Goal: Transaction & Acquisition: Subscribe to service/newsletter

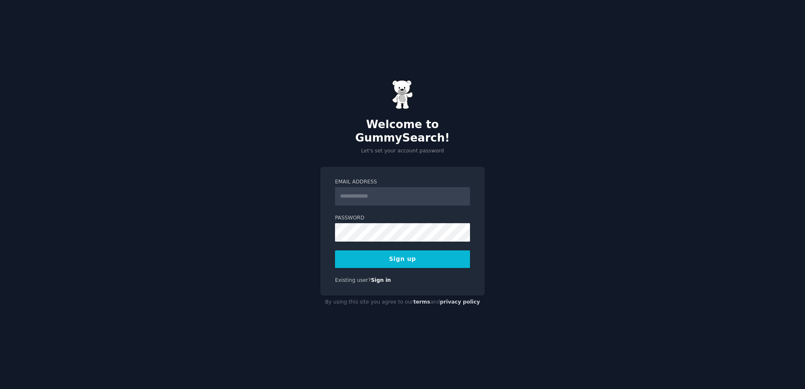
click at [394, 179] on label "Email Address" at bounding box center [402, 183] width 135 height 8
click at [394, 187] on input "Email Address" at bounding box center [402, 196] width 135 height 18
type input "**********"
click at [322, 222] on div "**********" at bounding box center [402, 232] width 164 height 130
click at [355, 251] on button "Sign up" at bounding box center [402, 260] width 135 height 18
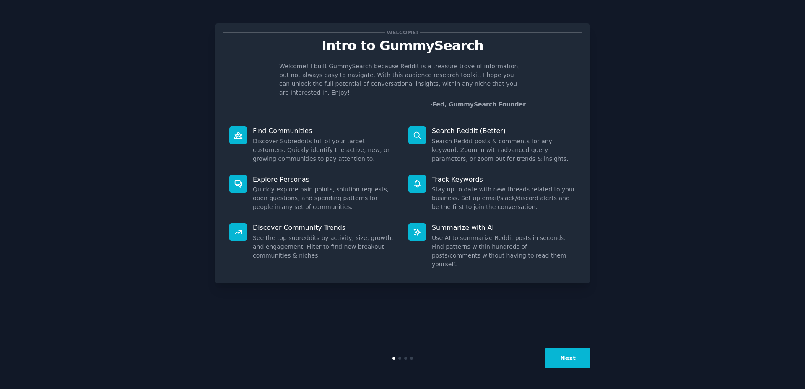
click at [576, 362] on button "Next" at bounding box center [567, 358] width 45 height 21
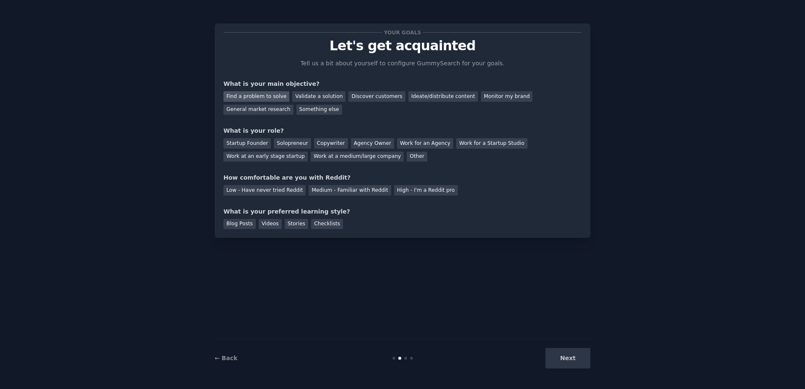
click at [264, 97] on div "Find a problem to solve" at bounding box center [256, 96] width 66 height 10
click at [293, 105] on div "General market research" at bounding box center [258, 110] width 70 height 10
click at [259, 96] on div "Find a problem to solve" at bounding box center [256, 96] width 66 height 10
click at [292, 144] on div "Solopreneur" at bounding box center [292, 143] width 37 height 10
click at [351, 144] on div "Agency Owner" at bounding box center [372, 143] width 43 height 10
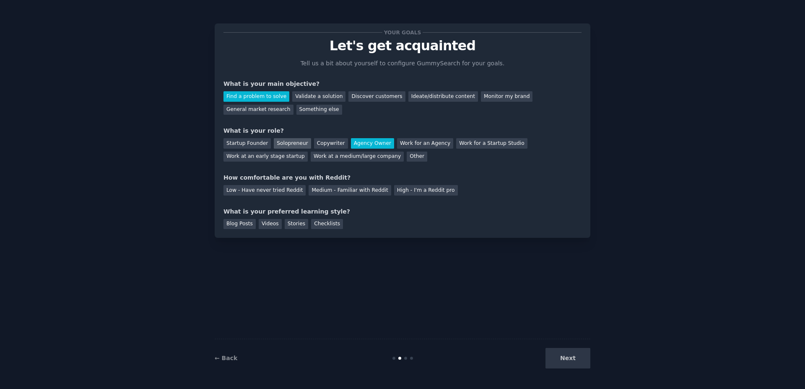
click at [283, 147] on div "Solopreneur" at bounding box center [292, 143] width 37 height 10
click at [347, 192] on div "Medium - Familiar with Reddit" at bounding box center [350, 190] width 82 height 10
click at [241, 227] on div "Blog Posts" at bounding box center [239, 224] width 32 height 10
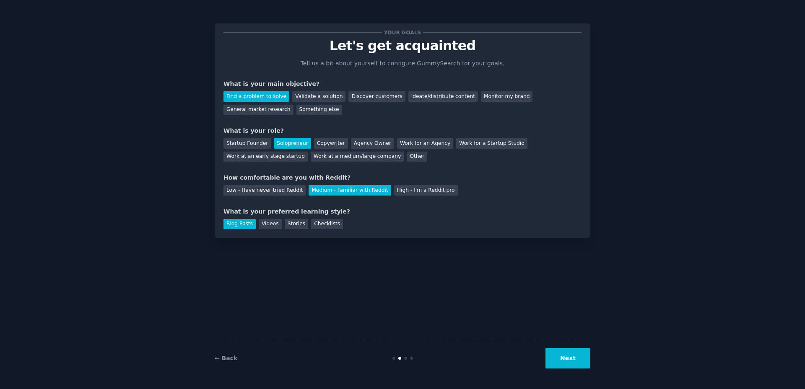
click at [568, 360] on button "Next" at bounding box center [567, 358] width 45 height 21
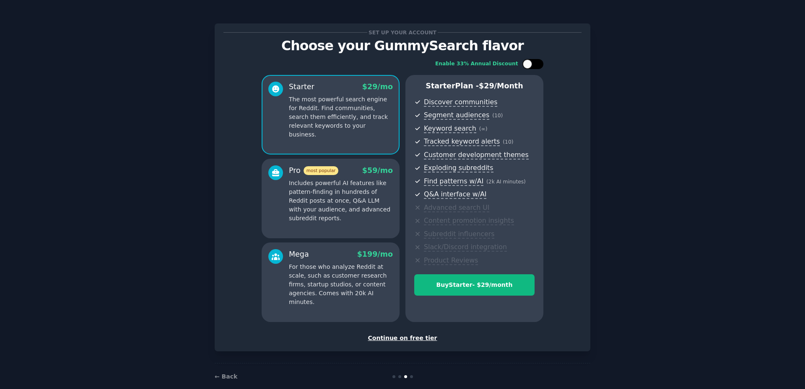
click at [531, 62] on div at bounding box center [532, 64] width 21 height 10
click at [534, 66] on div at bounding box center [538, 64] width 9 height 9
click at [268, 218] on div at bounding box center [275, 194] width 15 height 57
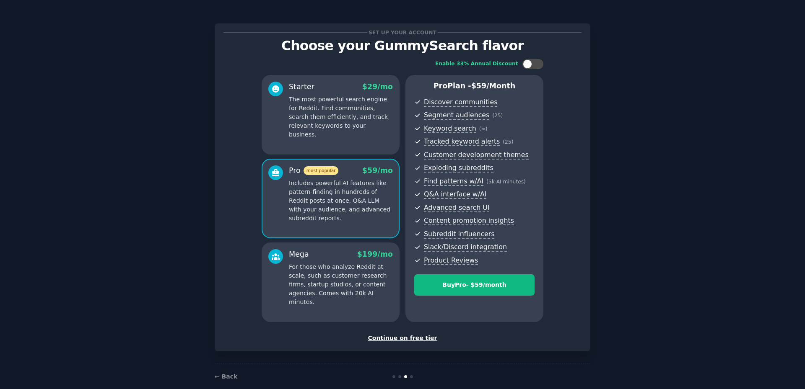
click at [305, 262] on div "Mega $ 199 /mo For those who analyze Reddit at scale, such as customer research…" at bounding box center [341, 277] width 104 height 57
click at [530, 65] on div at bounding box center [532, 64] width 21 height 10
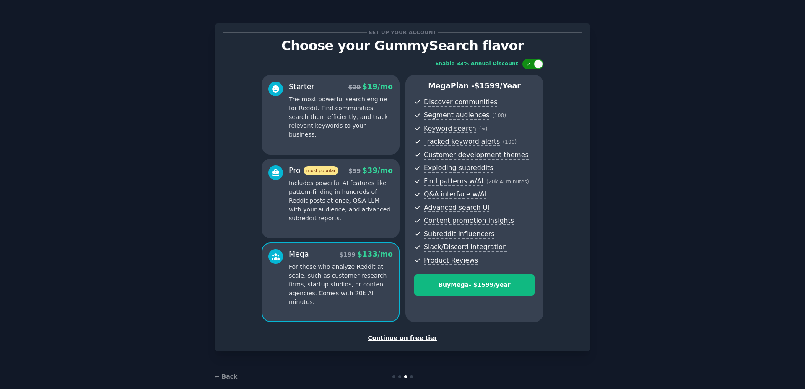
click at [530, 65] on div at bounding box center [532, 64] width 21 height 10
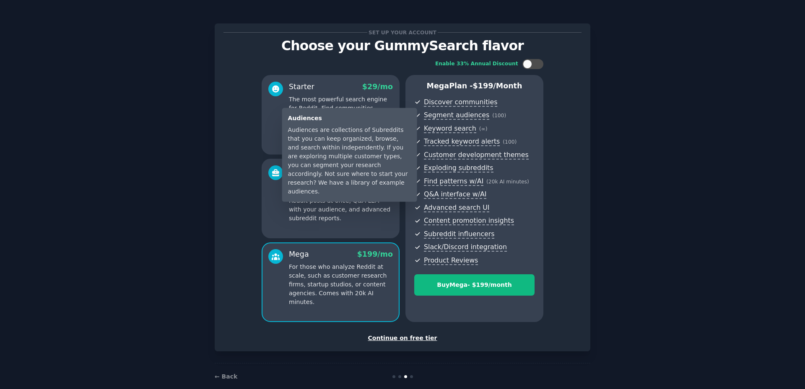
click at [363, 188] on div "Audiences Audiences are collections of Subreddits that you can keep organized, …" at bounding box center [349, 155] width 135 height 94
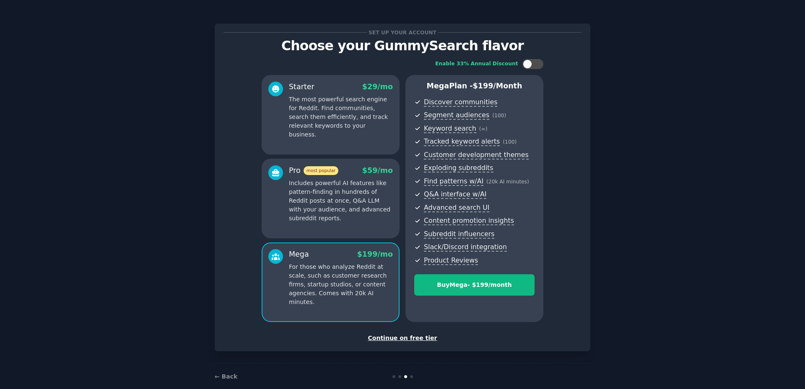
click at [359, 201] on p "Includes powerful AI features like pattern-finding in hundreds of Reddit posts …" at bounding box center [341, 201] width 104 height 44
click at [536, 62] on div at bounding box center [532, 64] width 21 height 10
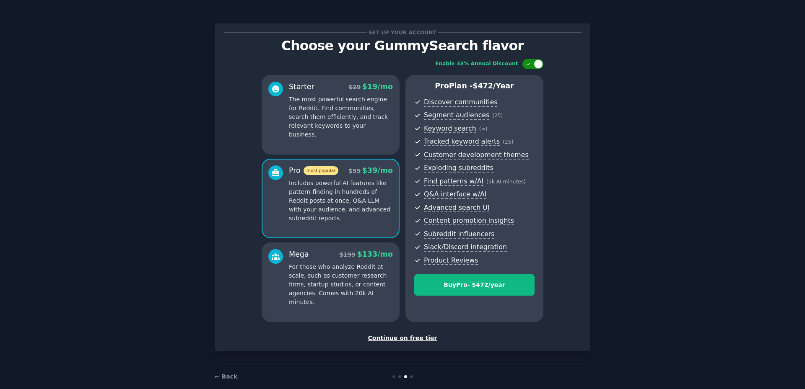
click at [536, 62] on div at bounding box center [538, 64] width 9 height 9
click at [373, 115] on p "The most powerful search engine for Reddit. Find communities, search them effic…" at bounding box center [341, 117] width 104 height 44
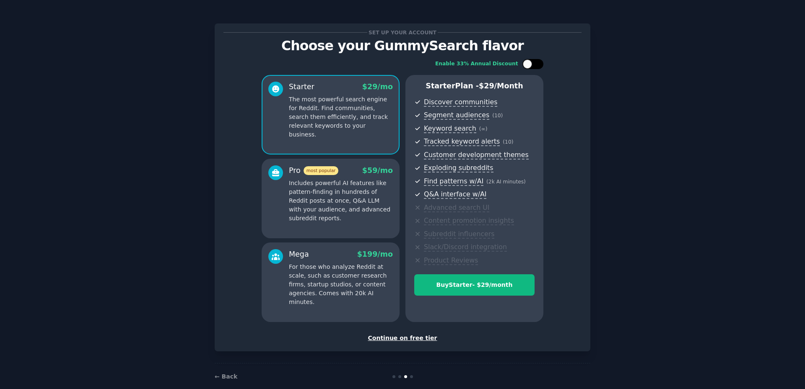
click at [536, 66] on div at bounding box center [532, 64] width 21 height 10
click at [534, 63] on div at bounding box center [538, 64] width 9 height 9
checkbox input "false"
click at [393, 337] on div "Continue on free tier" at bounding box center [402, 338] width 358 height 9
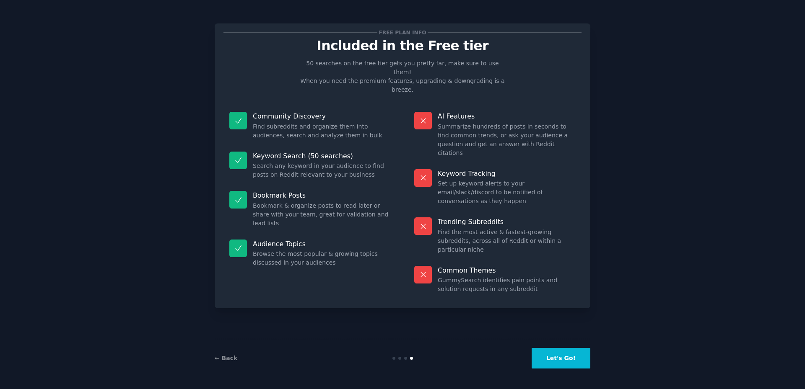
click at [556, 357] on button "Let's Go!" at bounding box center [560, 358] width 59 height 21
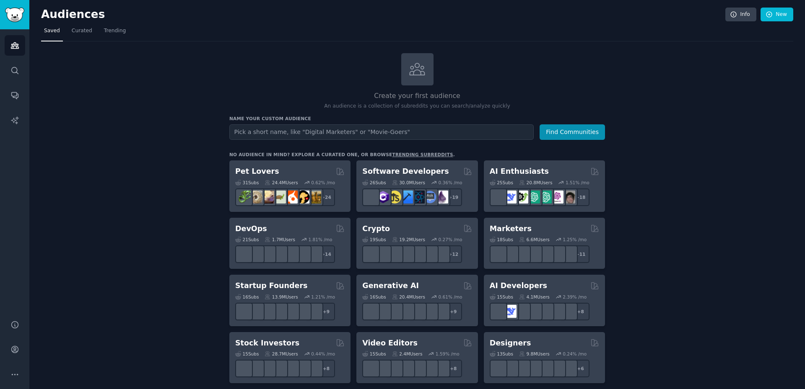
click at [378, 132] on input "text" at bounding box center [381, 132] width 304 height 16
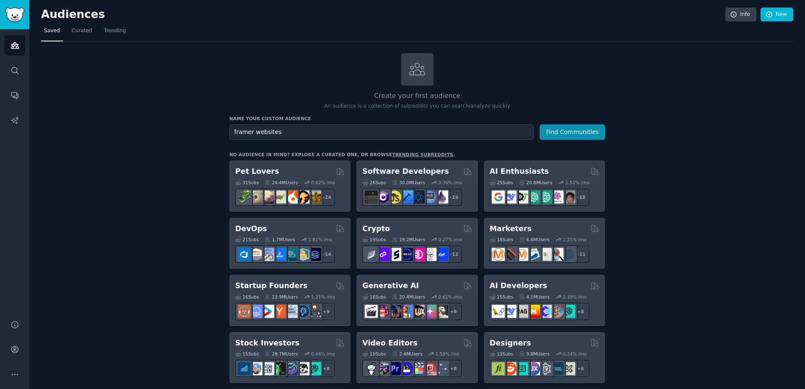
type input "framer websites"
click at [539, 124] on button "Find Communities" at bounding box center [571, 132] width 65 height 16
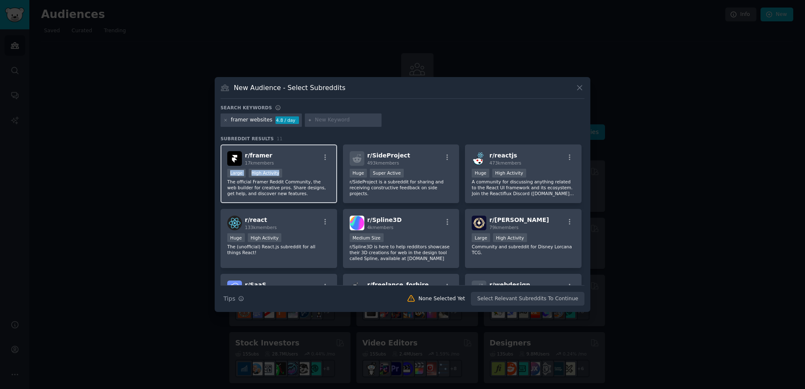
click at [298, 167] on div "r/ framer 17k members Large High Activity The official Framer Reddit Community,…" at bounding box center [278, 174] width 117 height 59
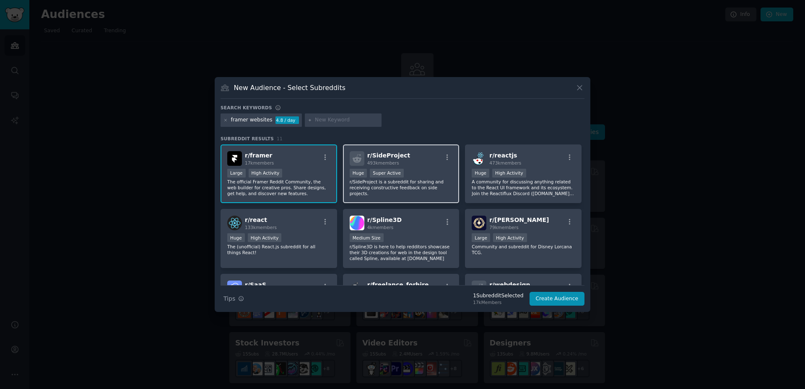
click at [430, 154] on div "r/ SideProject 493k members" at bounding box center [401, 158] width 103 height 15
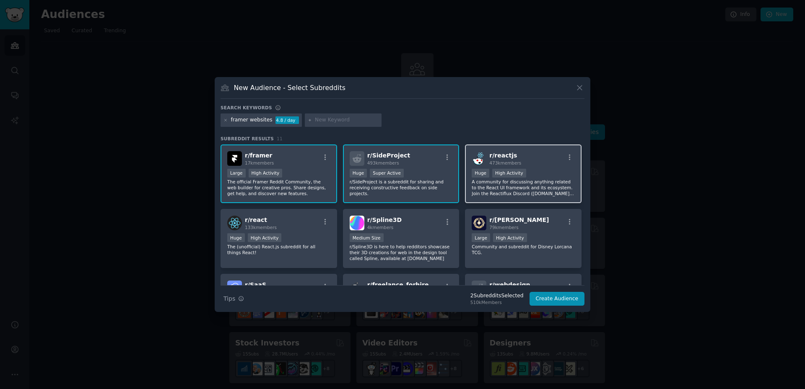
click at [514, 163] on div "r/ reactjs 473k members" at bounding box center [523, 158] width 103 height 15
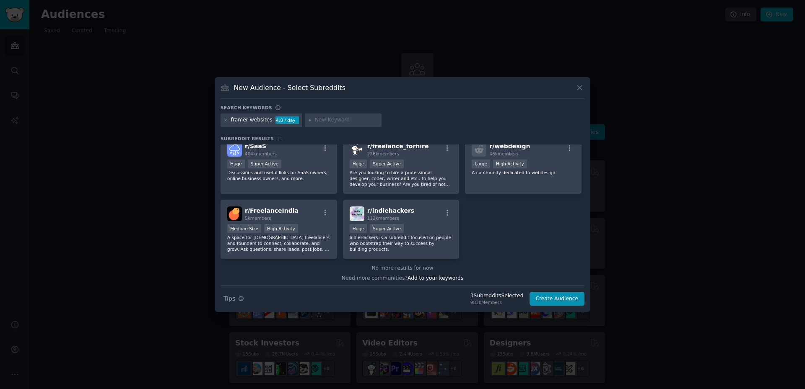
scroll to position [142, 0]
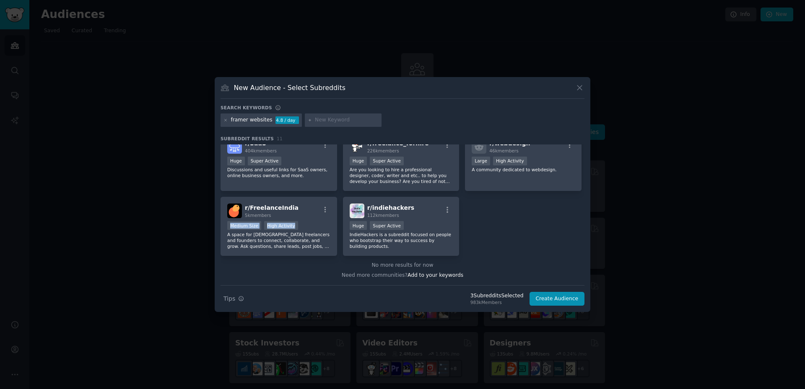
drag, startPoint x: 317, startPoint y: 226, endPoint x: 325, endPoint y: 196, distance: 31.2
click at [325, 196] on div "r/ framer 17k members Large High Activity The official Framer Reddit Community,…" at bounding box center [402, 129] width 364 height 253
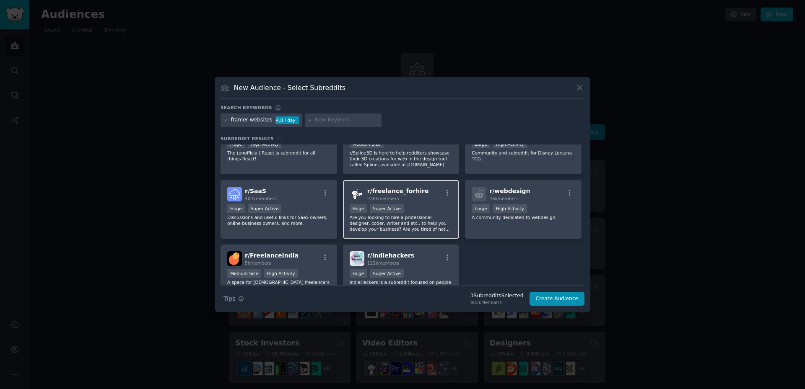
click at [401, 205] on div "Huge Super Active" at bounding box center [401, 210] width 103 height 10
click at [409, 255] on div "r/ indiehackers 112k members" at bounding box center [401, 258] width 103 height 15
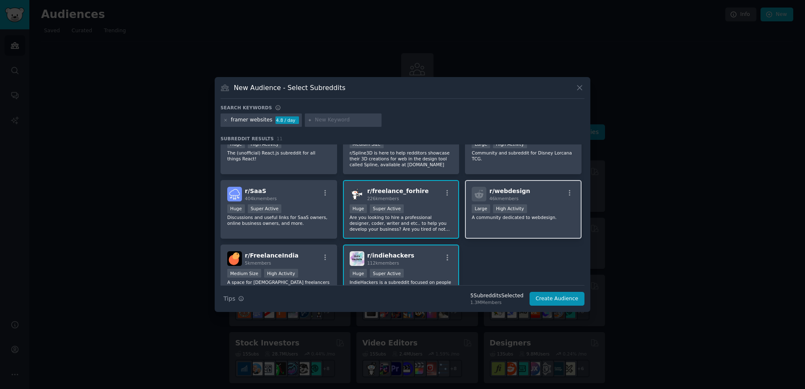
click at [513, 226] on div "r/ webdesign 46k members >= 80th percentile for submissions / day Large High Ac…" at bounding box center [523, 209] width 117 height 59
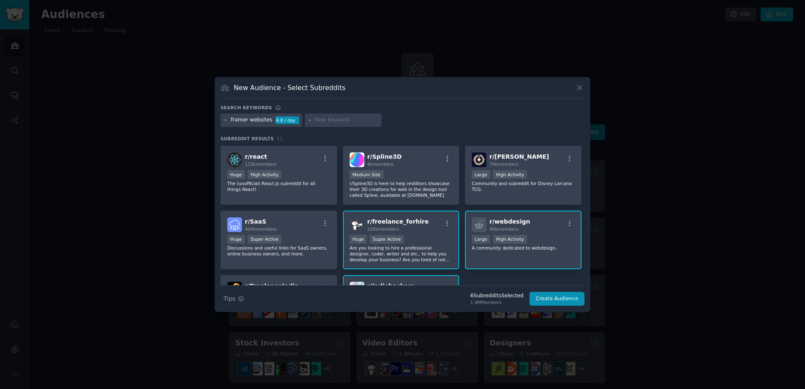
scroll to position [46, 0]
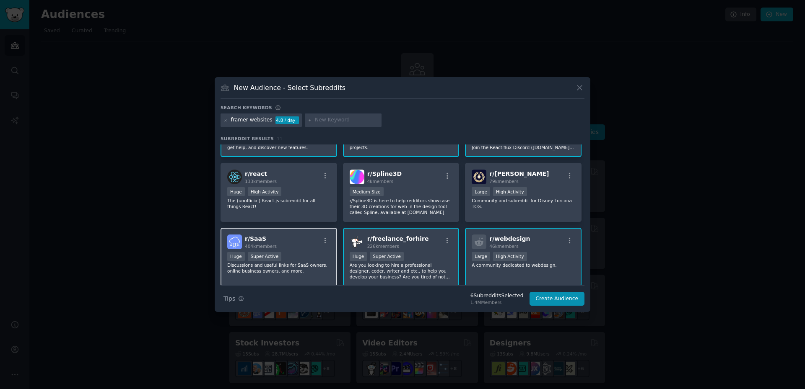
click at [305, 255] on div "Huge Super Active" at bounding box center [278, 257] width 103 height 10
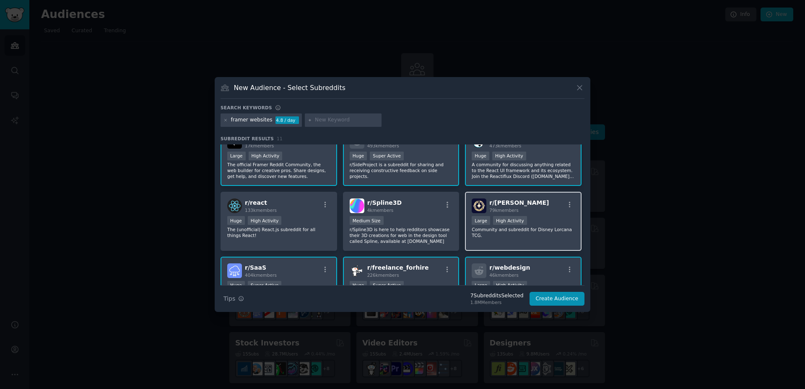
scroll to position [0, 0]
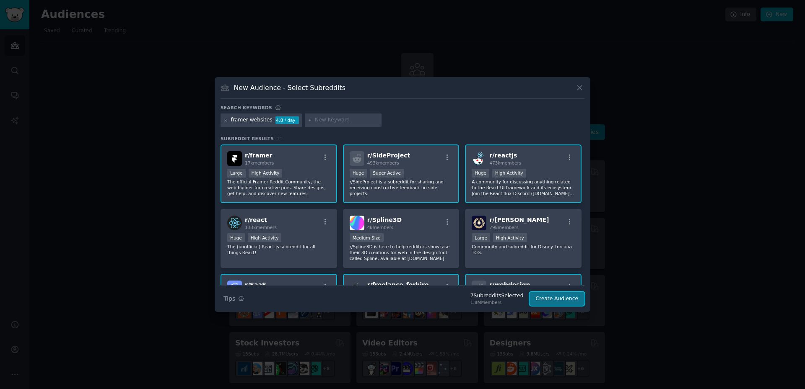
click at [568, 301] on button "Create Audience" at bounding box center [556, 299] width 55 height 14
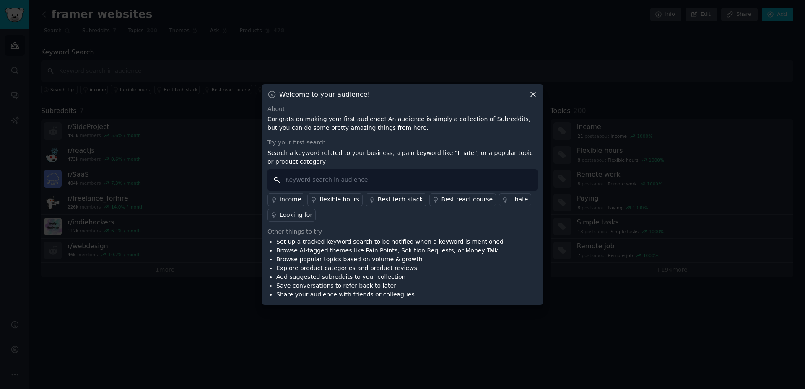
click at [366, 176] on input "text" at bounding box center [402, 179] width 270 height 21
type input "looking for"
click at [309, 215] on div "Looking for" at bounding box center [296, 215] width 33 height 9
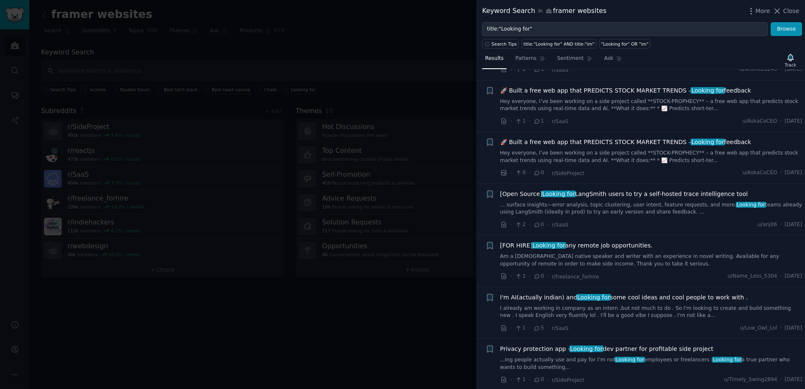
scroll to position [430, 0]
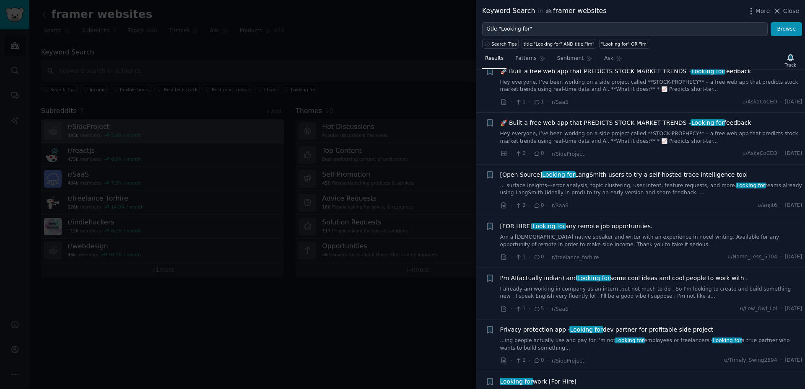
click at [781, 12] on icon at bounding box center [777, 11] width 9 height 9
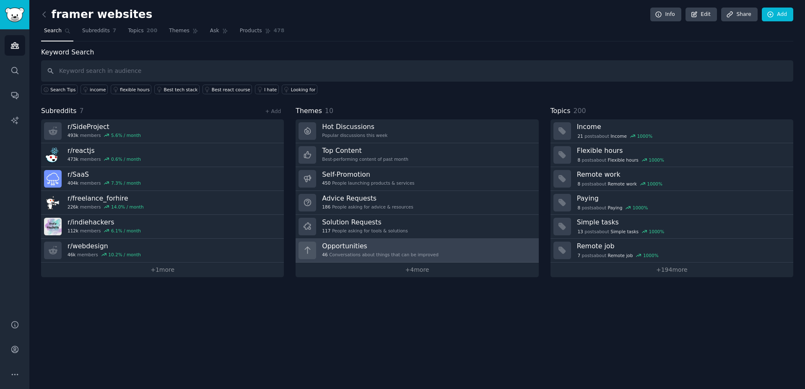
click at [352, 246] on h3 "Opportunities" at bounding box center [380, 246] width 117 height 9
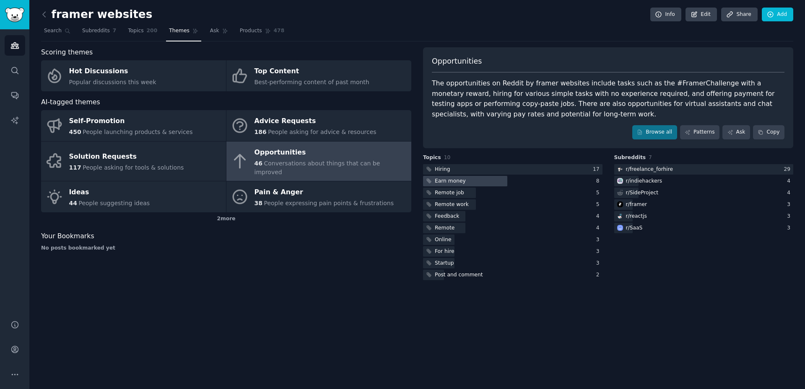
click at [448, 184] on div "Earn money" at bounding box center [450, 182] width 31 height 8
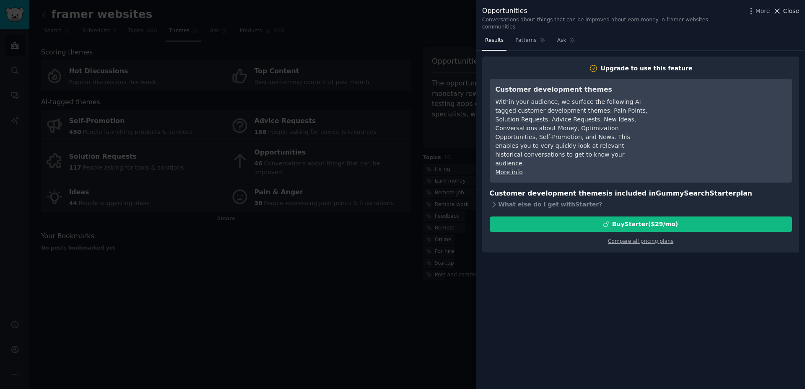
click at [798, 15] on span "Close" at bounding box center [791, 11] width 16 height 9
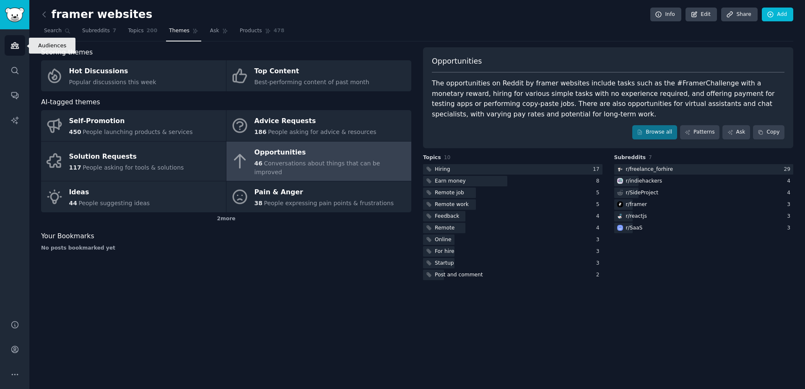
click at [15, 50] on link "Audiences" at bounding box center [15, 45] width 21 height 21
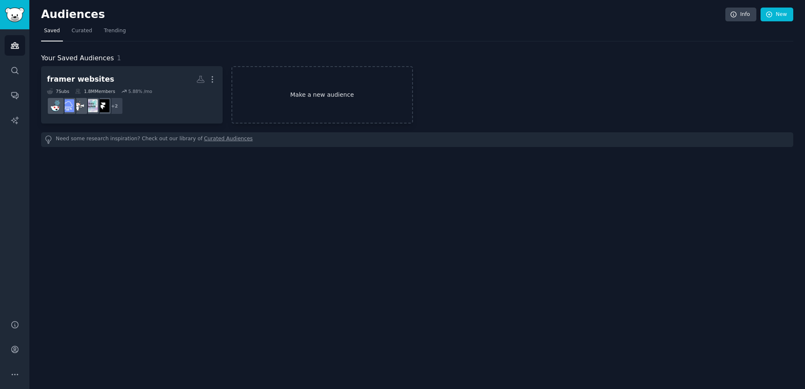
click at [301, 87] on link "Make a new audience" at bounding box center [321, 94] width 181 height 57
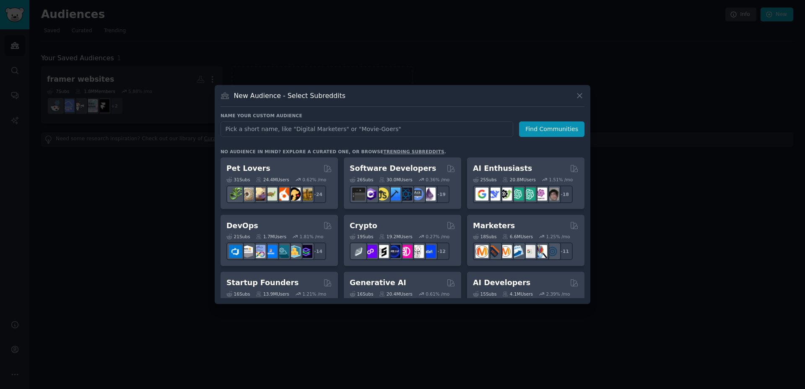
click at [379, 135] on input "text" at bounding box center [366, 130] width 293 height 16
type input "linkedin"
click at [537, 126] on button "Find Communities" at bounding box center [551, 130] width 65 height 16
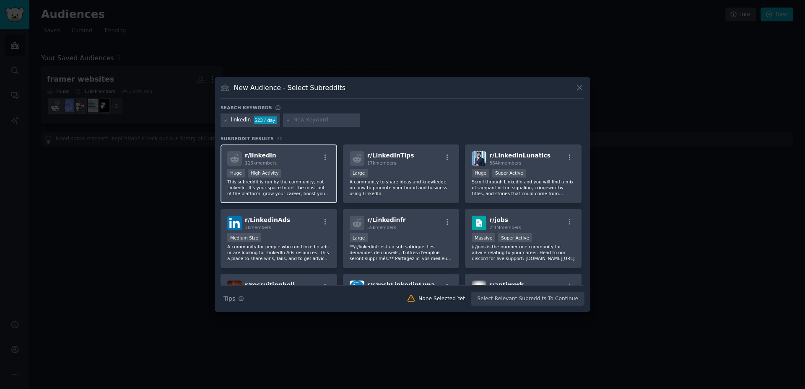
click at [309, 166] on div "r/ linkedin 116k members Huge High Activity This subreddit is run by the commun…" at bounding box center [278, 174] width 117 height 59
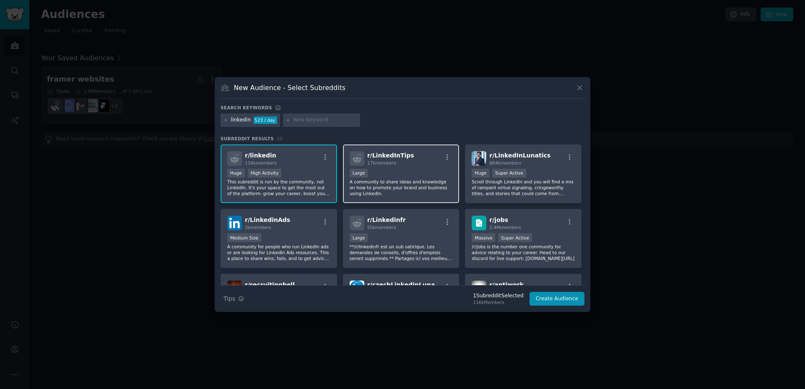
click at [392, 171] on div "10,000 - 100,000 members Large" at bounding box center [401, 174] width 103 height 10
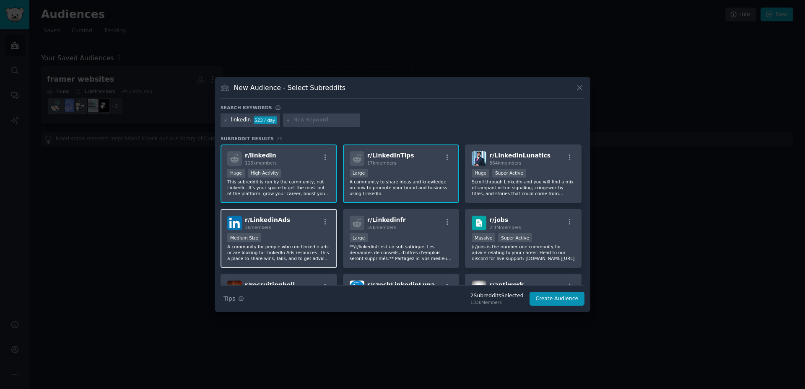
click at [301, 229] on div "r/ LinkedinAds 3k members" at bounding box center [278, 223] width 103 height 15
click at [288, 229] on div "r/ LinkedinAds 3k members" at bounding box center [278, 223] width 103 height 15
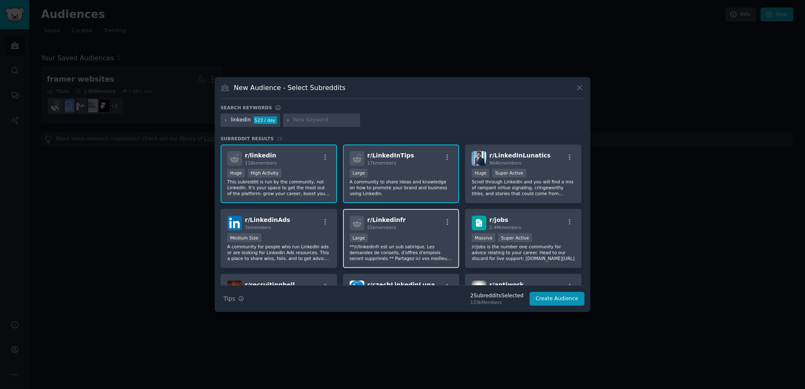
click at [385, 228] on span "55k members" at bounding box center [381, 227] width 29 height 5
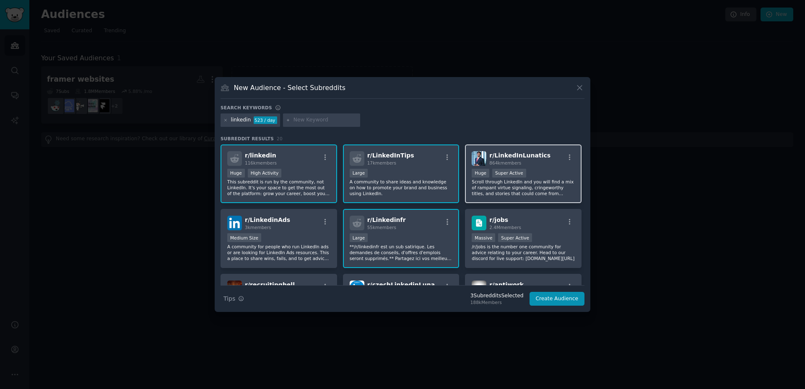
click at [501, 179] on div ">= 95th percentile for submissions / day Huge Super Active Scroll through Linke…" at bounding box center [523, 183] width 103 height 28
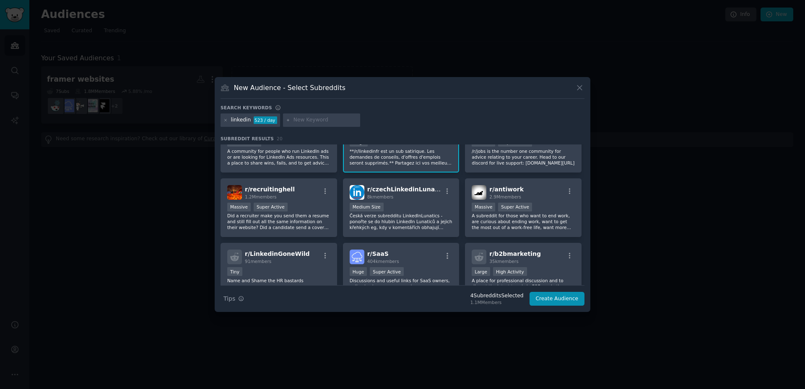
scroll to position [48, 0]
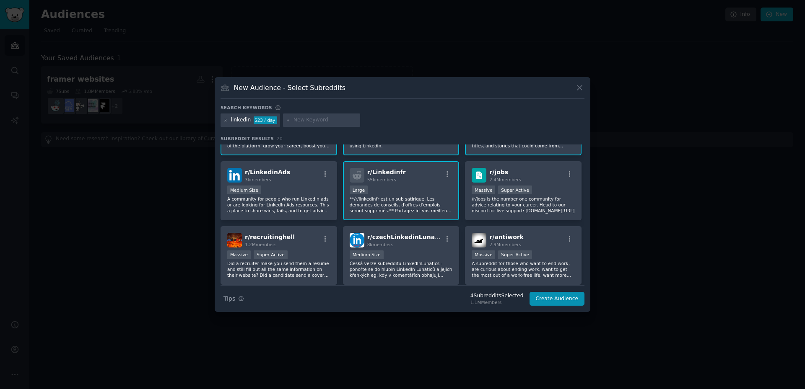
click at [410, 194] on div "Large" at bounding box center [401, 191] width 103 height 10
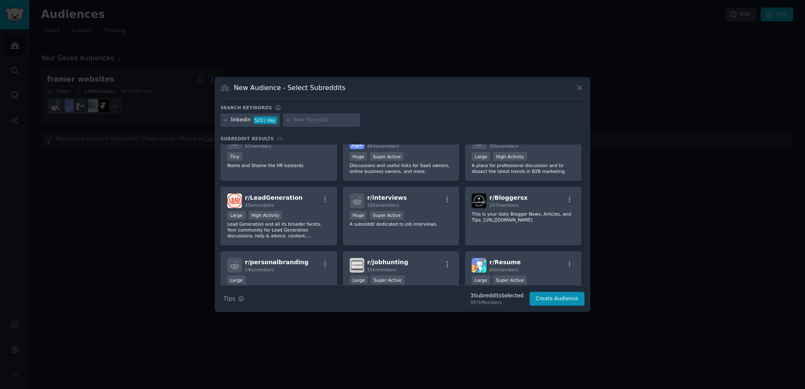
scroll to position [239, 0]
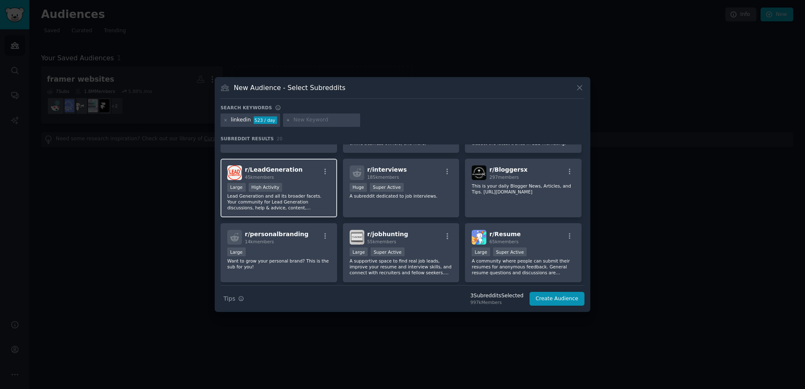
click at [303, 205] on p "Lead Generation and all its broader facets. Your community for Lead Generation …" at bounding box center [278, 202] width 103 height 18
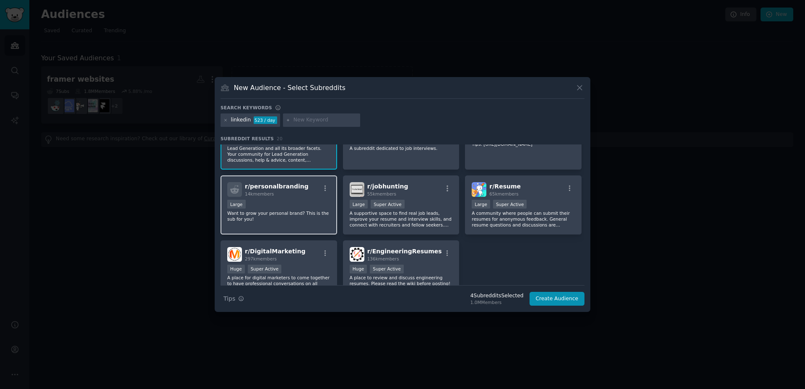
click at [308, 217] on p "Want to grow your personal brand? This is the sub for you!" at bounding box center [278, 216] width 103 height 12
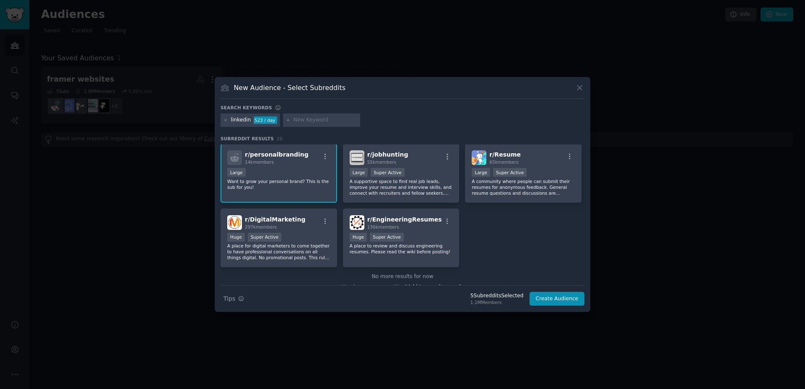
scroll to position [330, 0]
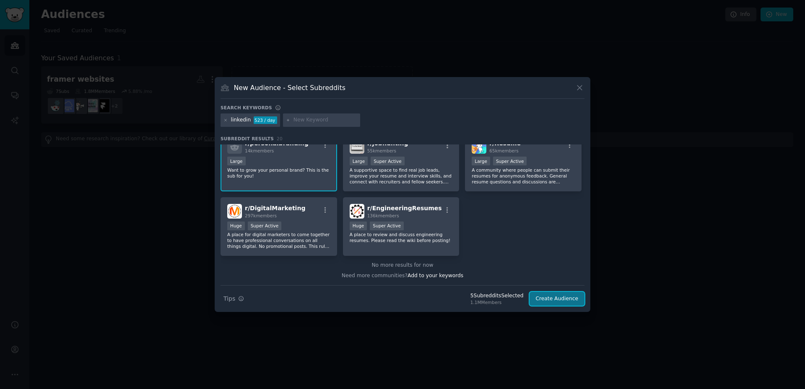
click at [555, 300] on button "Create Audience" at bounding box center [556, 299] width 55 height 14
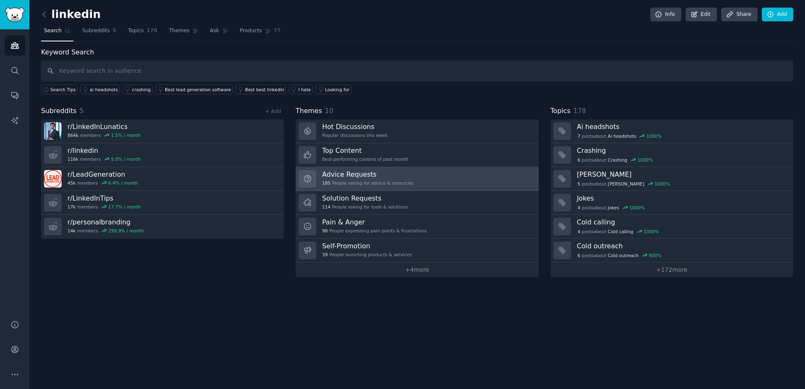
click at [360, 174] on h3 "Advice Requests" at bounding box center [367, 174] width 91 height 9
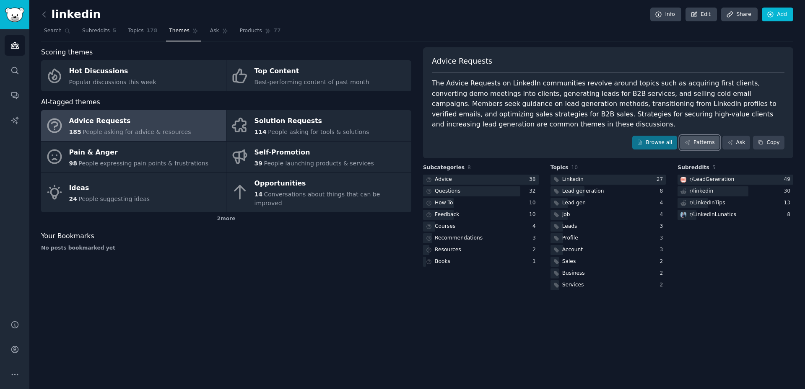
click at [697, 136] on link "Patterns" at bounding box center [699, 143] width 39 height 14
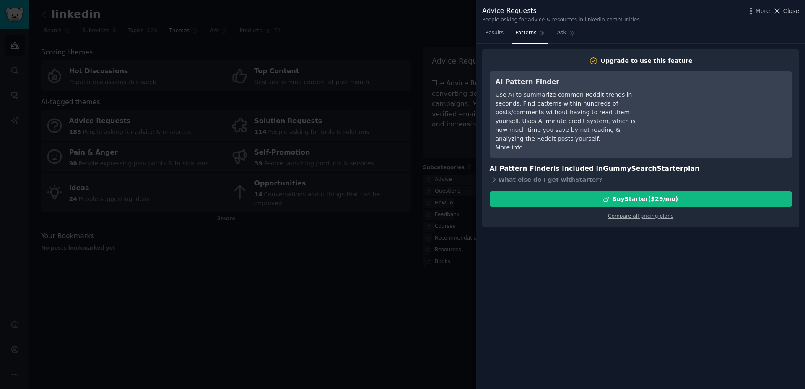
click at [797, 13] on span "Close" at bounding box center [791, 11] width 16 height 9
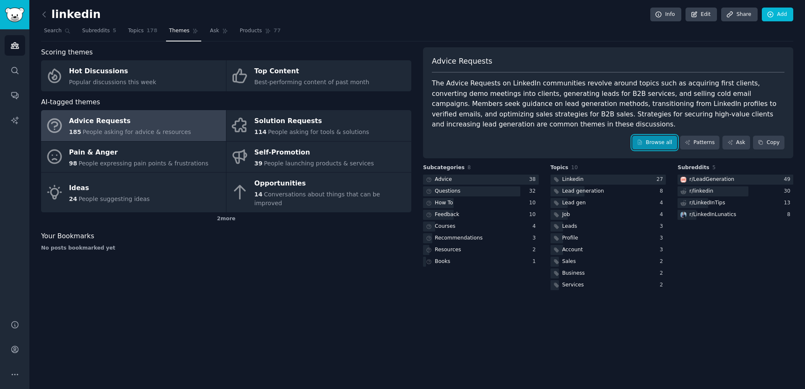
click at [675, 136] on link "Browse all" at bounding box center [654, 143] width 45 height 14
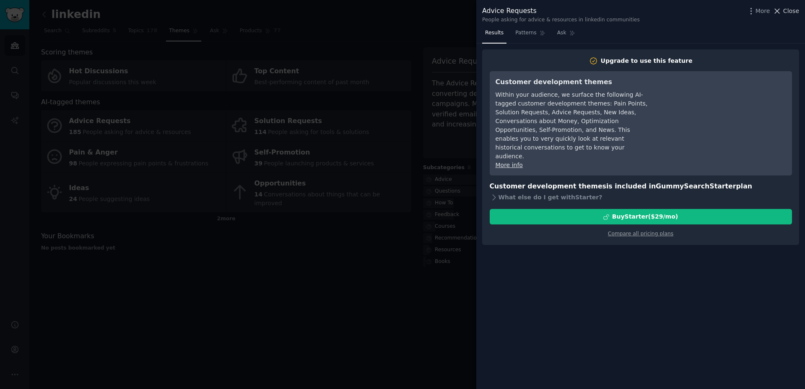
click at [786, 11] on span "Close" at bounding box center [791, 11] width 16 height 9
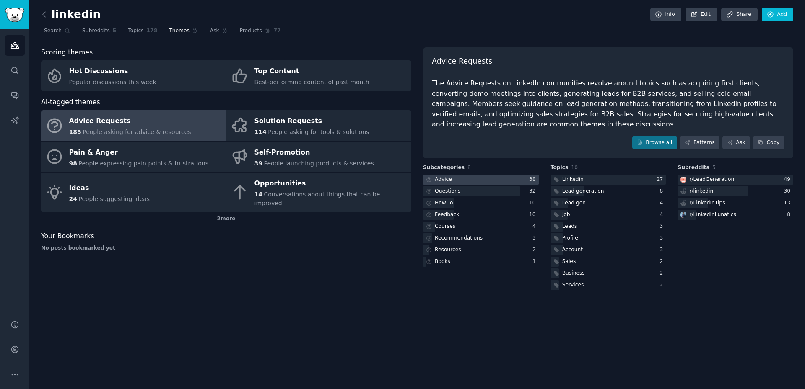
click at [450, 176] on div "Advice" at bounding box center [443, 180] width 17 height 8
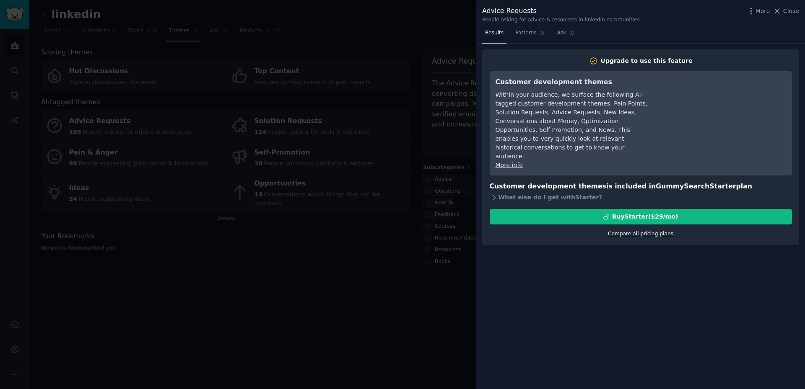
click at [624, 231] on link "Compare all pricing plans" at bounding box center [640, 234] width 65 height 6
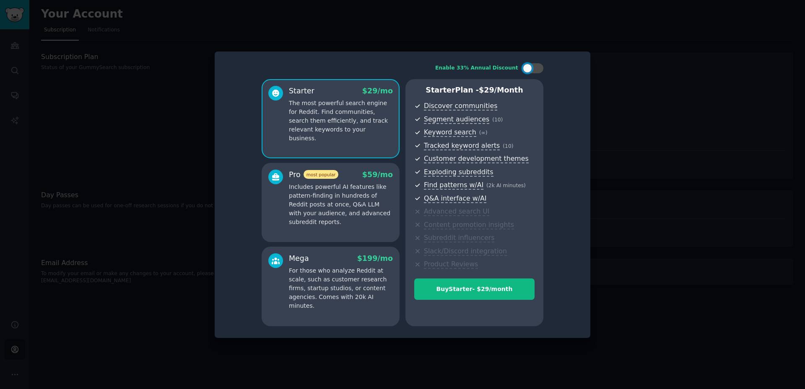
click at [594, 48] on div at bounding box center [402, 194] width 805 height 389
